Goal: Entertainment & Leisure: Consume media (video, audio)

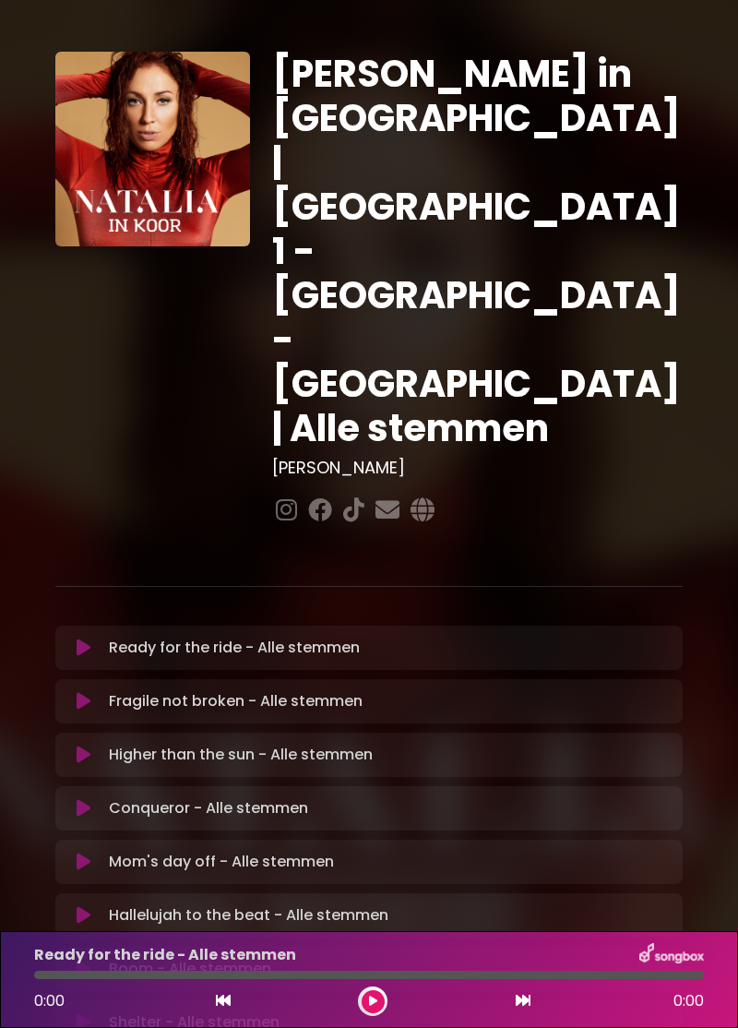
click at [99, 639] on button at bounding box center [83, 648] width 35 height 18
click at [91, 639] on button at bounding box center [83, 648] width 35 height 18
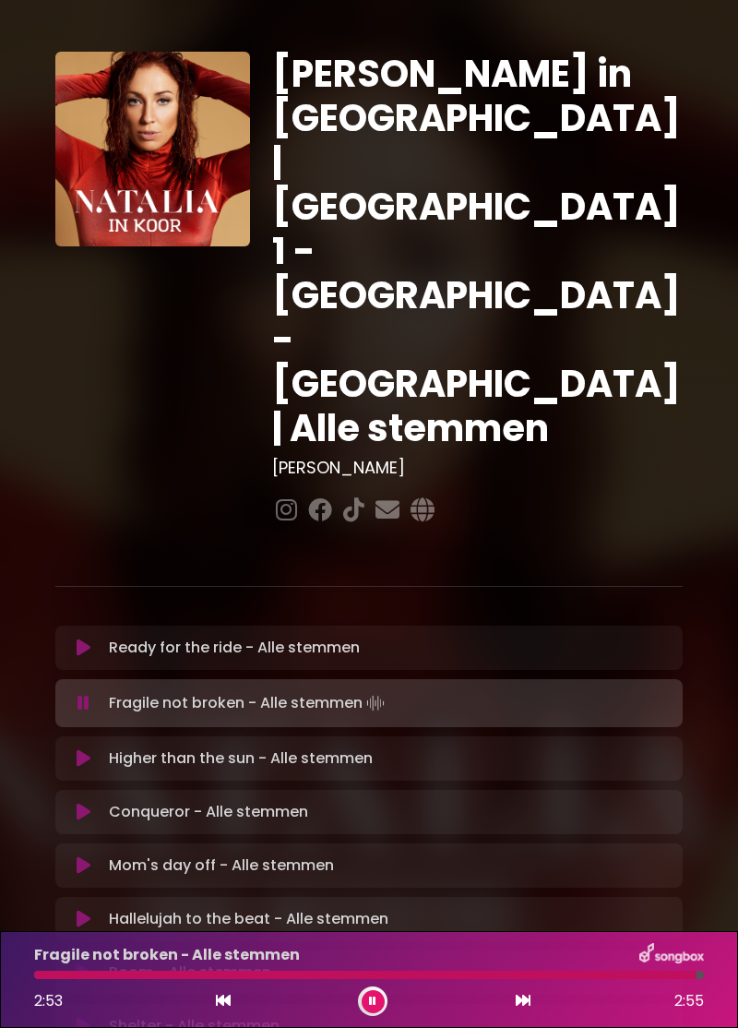
click at [380, 1002] on button at bounding box center [373, 1001] width 23 height 23
